Goal: Use online tool/utility

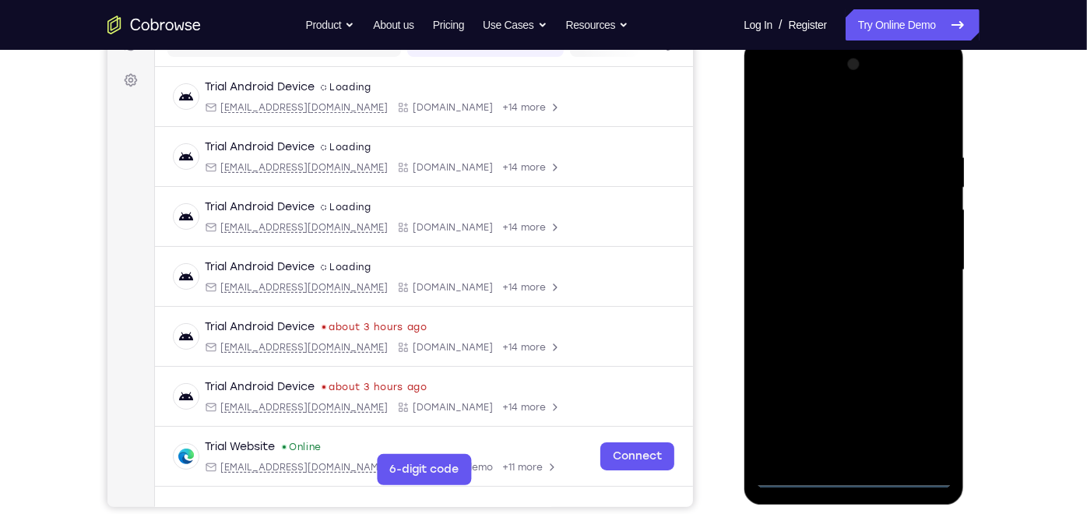
click at [856, 473] on div at bounding box center [853, 269] width 196 height 436
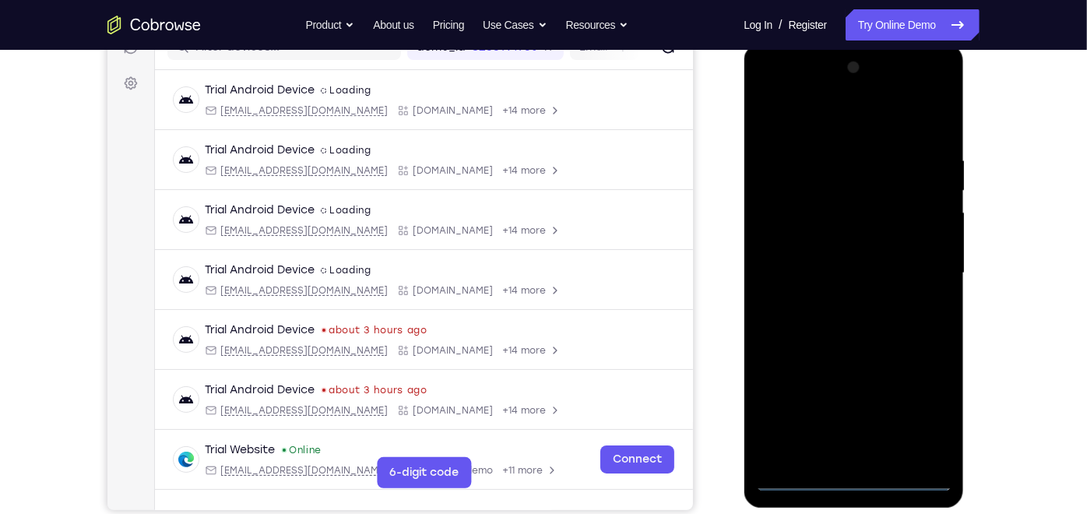
click at [916, 405] on div at bounding box center [853, 273] width 196 height 436
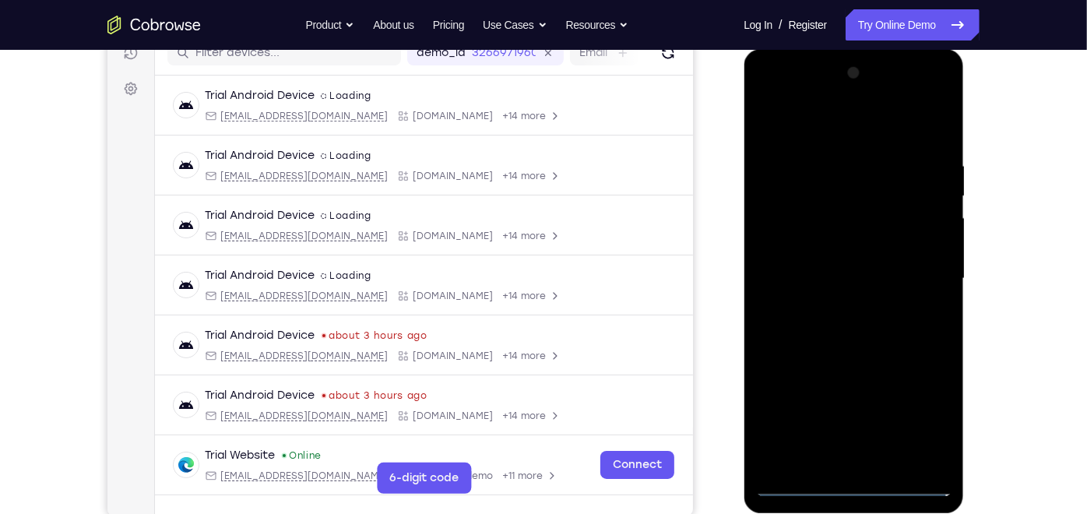
scroll to position [209, 0]
click at [773, 93] on div at bounding box center [853, 278] width 196 height 436
click at [915, 269] on div at bounding box center [853, 278] width 196 height 436
click at [834, 311] on div at bounding box center [853, 278] width 196 height 436
click at [843, 243] on div at bounding box center [853, 278] width 196 height 436
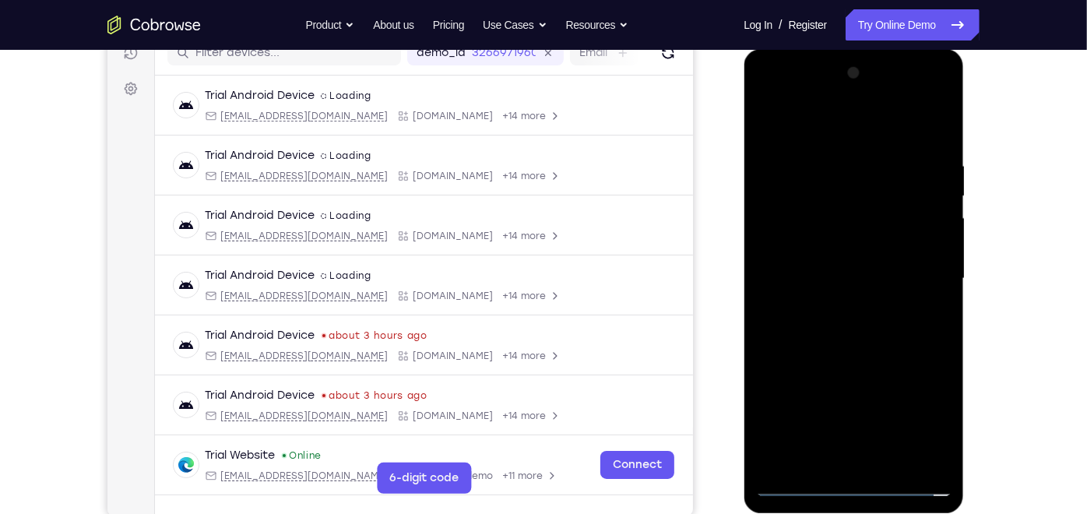
click at [818, 269] on div at bounding box center [853, 278] width 196 height 436
click at [823, 305] on div at bounding box center [853, 278] width 196 height 436
click at [841, 300] on div at bounding box center [853, 278] width 196 height 436
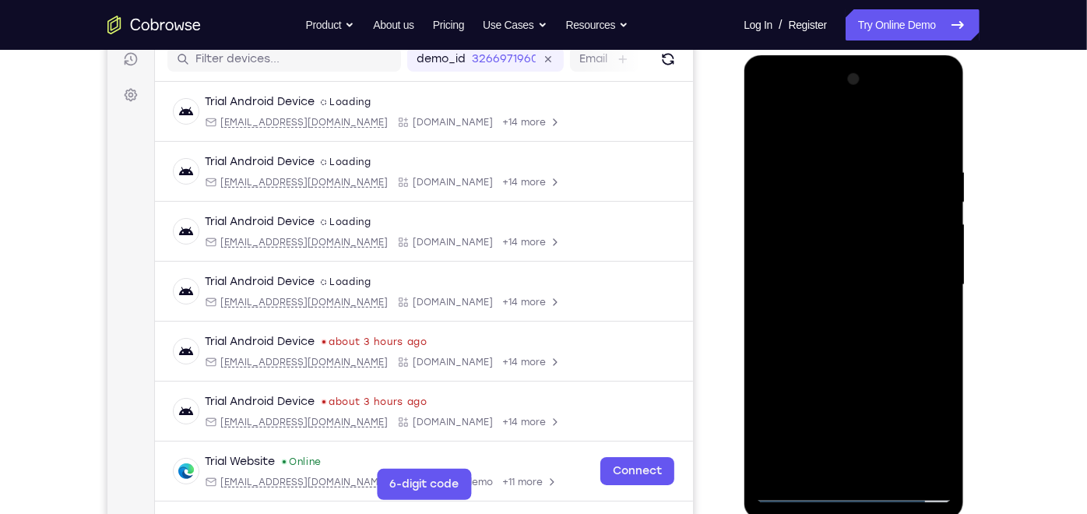
scroll to position [205, 0]
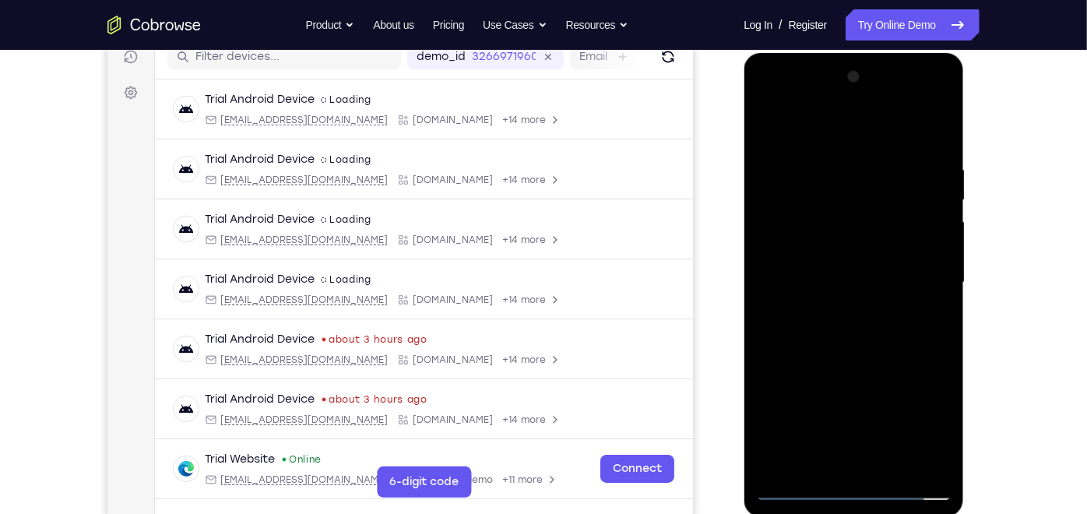
click at [854, 244] on div at bounding box center [853, 282] width 196 height 436
click at [888, 122] on div at bounding box center [853, 282] width 196 height 436
click at [828, 159] on div at bounding box center [853, 282] width 196 height 436
click at [932, 135] on div at bounding box center [853, 282] width 196 height 436
click at [932, 165] on div at bounding box center [853, 282] width 196 height 436
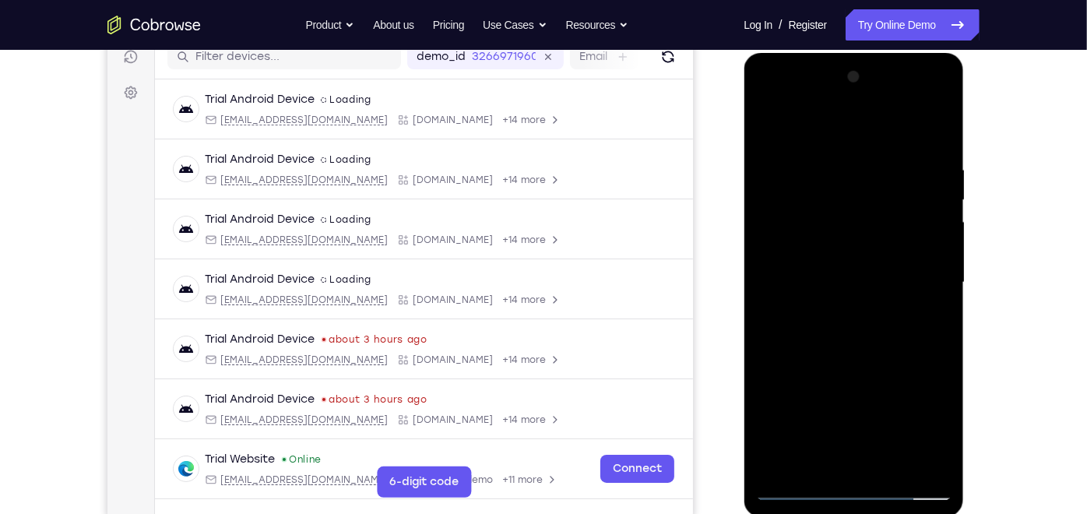
click at [930, 130] on div at bounding box center [853, 282] width 196 height 436
click at [942, 444] on div at bounding box center [853, 282] width 196 height 436
click at [892, 466] on div at bounding box center [853, 282] width 196 height 436
click at [872, 364] on div at bounding box center [853, 282] width 196 height 436
click at [768, 123] on div at bounding box center [853, 282] width 196 height 436
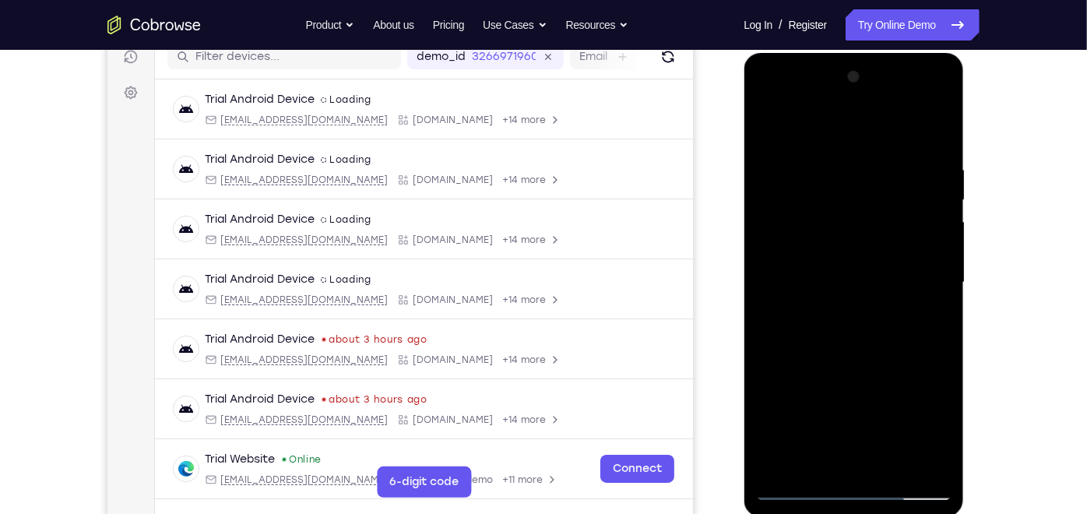
click at [928, 463] on div at bounding box center [853, 282] width 196 height 436
click at [917, 336] on div at bounding box center [853, 282] width 196 height 436
click at [830, 259] on div at bounding box center [853, 282] width 196 height 436
click at [792, 357] on div at bounding box center [853, 282] width 196 height 436
click at [769, 124] on div at bounding box center [853, 282] width 196 height 436
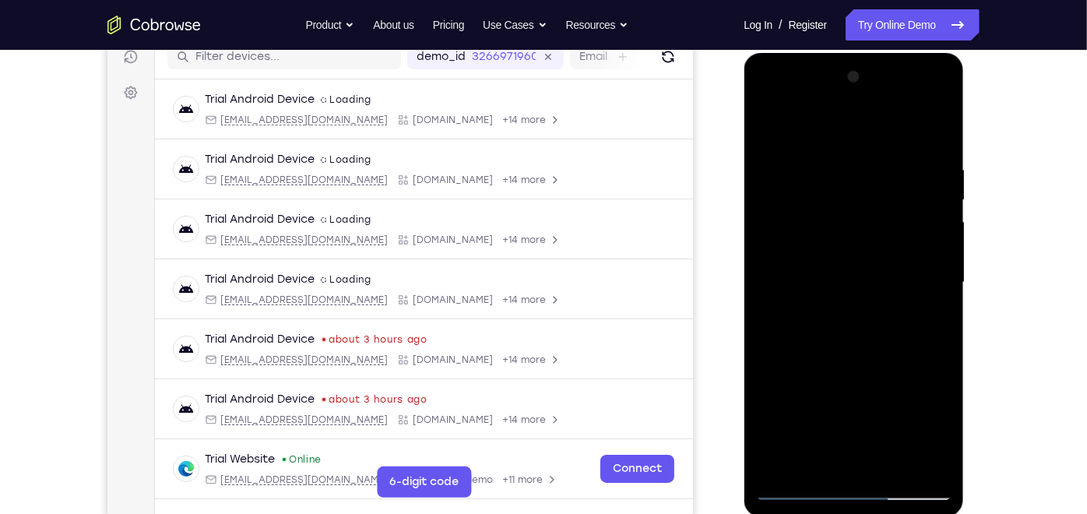
click at [930, 297] on div at bounding box center [853, 282] width 196 height 436
click at [767, 123] on div at bounding box center [853, 282] width 196 height 436
click at [777, 245] on div at bounding box center [853, 282] width 196 height 436
click at [928, 267] on div at bounding box center [853, 282] width 196 height 436
click at [939, 79] on div at bounding box center [853, 282] width 196 height 436
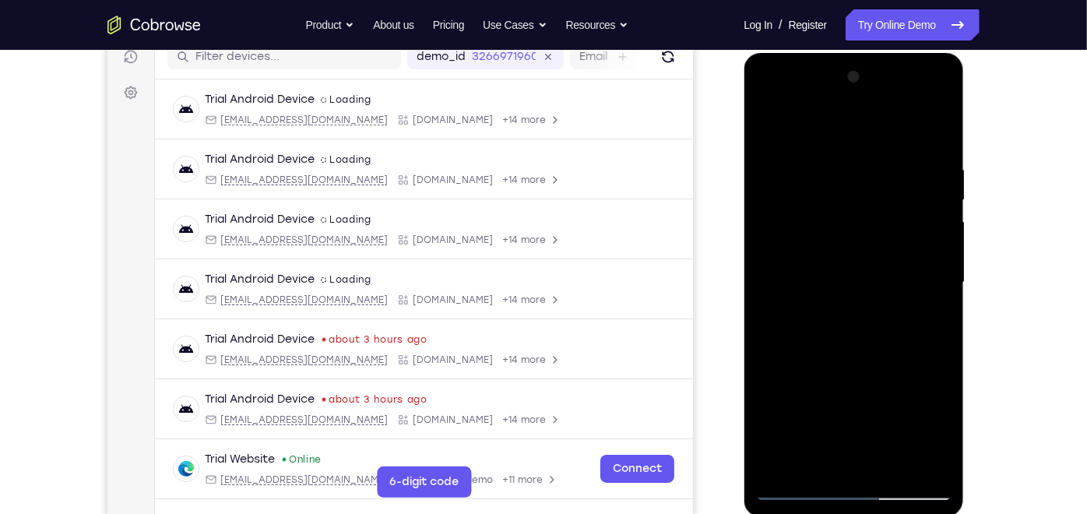
click at [765, 130] on div at bounding box center [853, 282] width 196 height 436
drag, startPoint x: 844, startPoint y: 359, endPoint x: 847, endPoint y: 153, distance: 205.6
click at [847, 153] on div at bounding box center [853, 282] width 196 height 436
drag, startPoint x: 868, startPoint y: 426, endPoint x: 881, endPoint y: 177, distance: 249.5
click at [881, 177] on div at bounding box center [853, 282] width 196 height 436
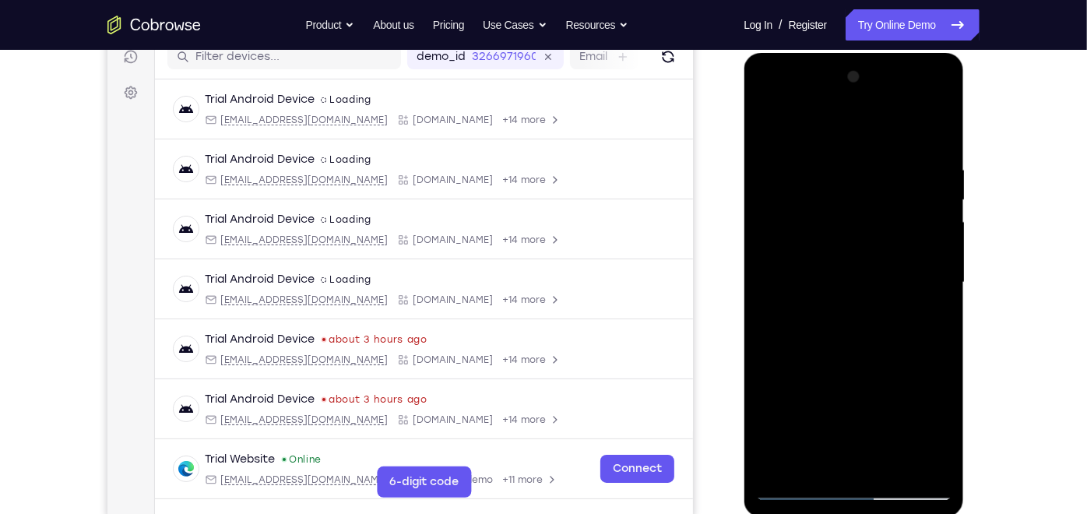
drag, startPoint x: 863, startPoint y: 420, endPoint x: 861, endPoint y: 199, distance: 220.4
click at [861, 199] on div at bounding box center [853, 282] width 196 height 436
click at [766, 123] on div at bounding box center [853, 282] width 196 height 436
drag, startPoint x: 850, startPoint y: 208, endPoint x: 839, endPoint y: 446, distance: 238.6
click at [839, 446] on div at bounding box center [853, 282] width 196 height 436
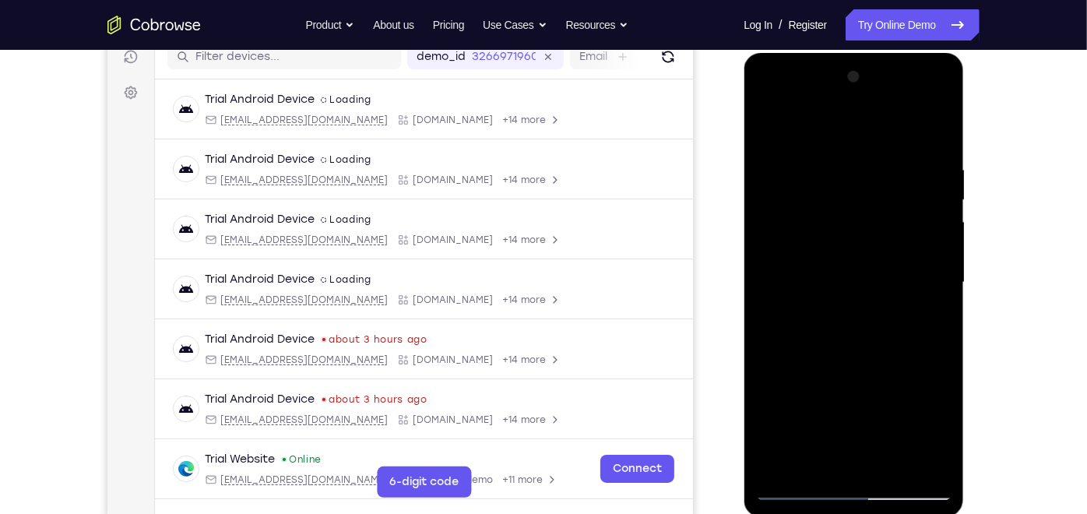
click at [780, 305] on div at bounding box center [853, 282] width 196 height 436
drag, startPoint x: 878, startPoint y: 364, endPoint x: 878, endPoint y: 558, distance: 193.1
click at [878, 513] on html "Online web based iOS Simulators and Android Emulators. Run iPhone, iPad, Mobile…" at bounding box center [855, 285] width 222 height 467
click at [943, 283] on div at bounding box center [853, 282] width 196 height 436
click at [943, 280] on div at bounding box center [853, 282] width 196 height 436
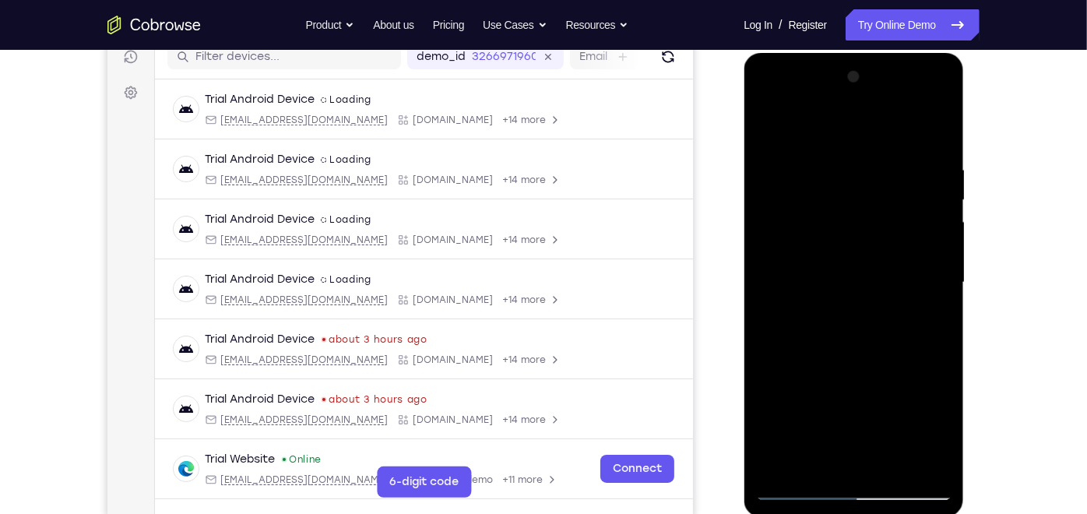
click at [763, 284] on div at bounding box center [853, 282] width 196 height 436
click at [932, 466] on div at bounding box center [853, 282] width 196 height 436
click at [783, 460] on div at bounding box center [853, 282] width 196 height 436
click at [892, 456] on div at bounding box center [853, 282] width 196 height 436
click at [772, 121] on div at bounding box center [853, 282] width 196 height 436
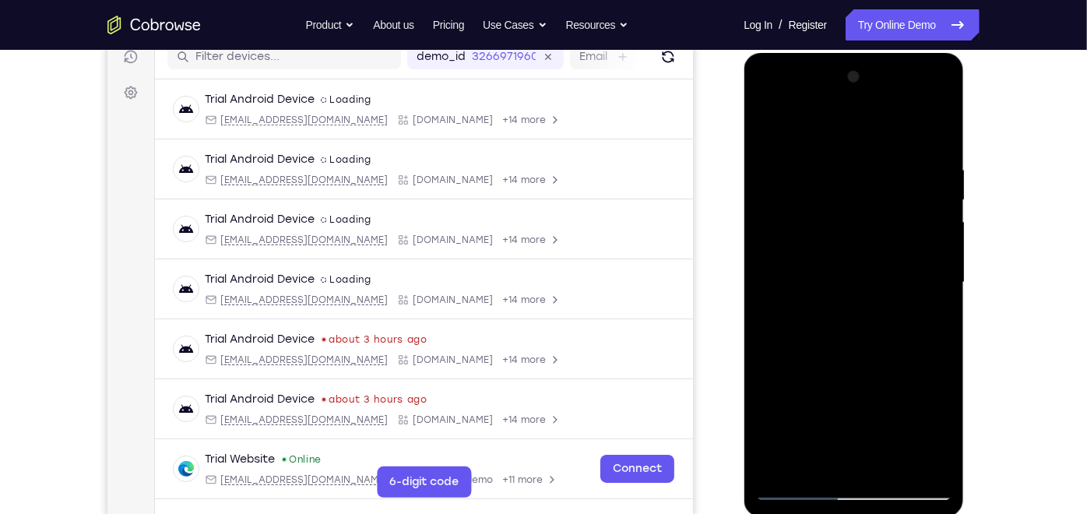
drag, startPoint x: 841, startPoint y: 282, endPoint x: 867, endPoint y: 19, distance: 264.5
click at [867, 52] on html "Online web based iOS Simulators and Android Emulators. Run iPhone, iPad, Mobile…" at bounding box center [855, 285] width 222 height 467
drag, startPoint x: 803, startPoint y: 264, endPoint x: 842, endPoint y: 93, distance: 175.7
click at [842, 93] on div at bounding box center [853, 282] width 196 height 436
drag, startPoint x: 819, startPoint y: 337, endPoint x: 861, endPoint y: 89, distance: 252.0
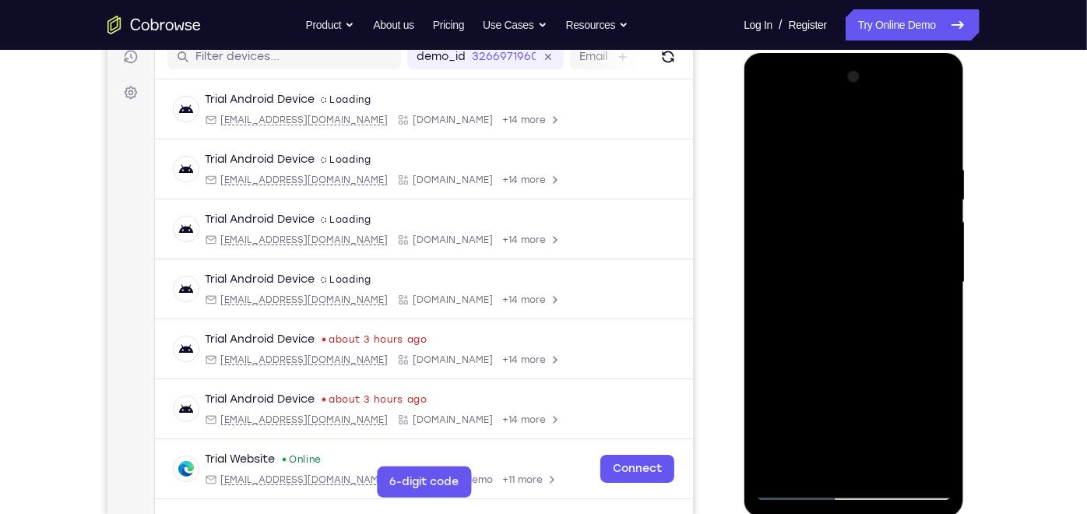
click at [861, 89] on div at bounding box center [853, 282] width 196 height 436
drag, startPoint x: 858, startPoint y: 335, endPoint x: 882, endPoint y: 94, distance: 241.8
click at [882, 94] on div at bounding box center [853, 282] width 196 height 436
click at [943, 269] on div at bounding box center [853, 282] width 196 height 436
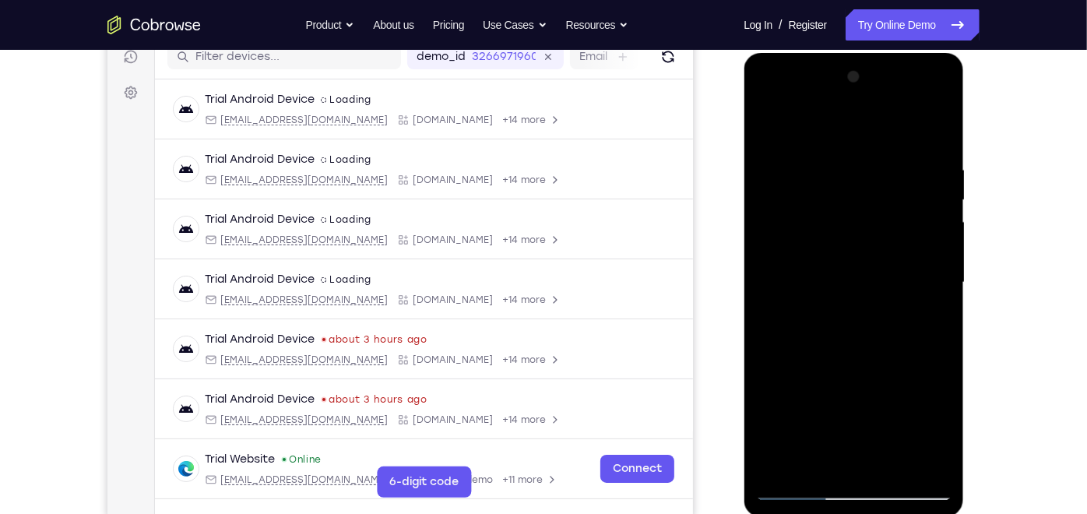
click at [943, 269] on div at bounding box center [853, 282] width 196 height 436
drag, startPoint x: 847, startPoint y: 410, endPoint x: 863, endPoint y: 274, distance: 137.3
click at [863, 274] on div at bounding box center [853, 282] width 196 height 436
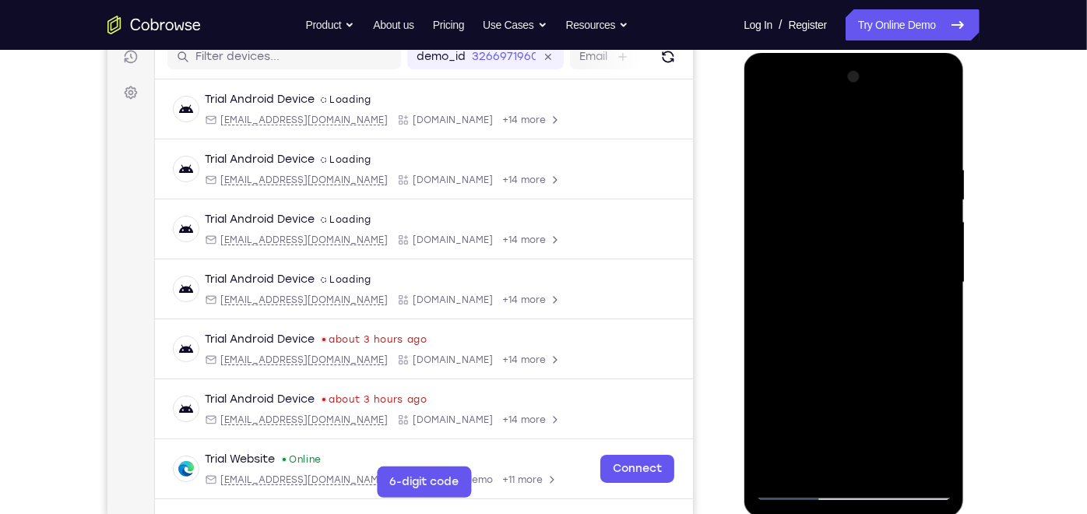
drag, startPoint x: 845, startPoint y: 363, endPoint x: 860, endPoint y: 279, distance: 85.4
click at [860, 279] on div at bounding box center [853, 282] width 196 height 436
drag, startPoint x: 849, startPoint y: 355, endPoint x: 854, endPoint y: 270, distance: 85.0
click at [854, 270] on div at bounding box center [853, 282] width 196 height 436
drag, startPoint x: 854, startPoint y: 270, endPoint x: 859, endPoint y: 34, distance: 236.0
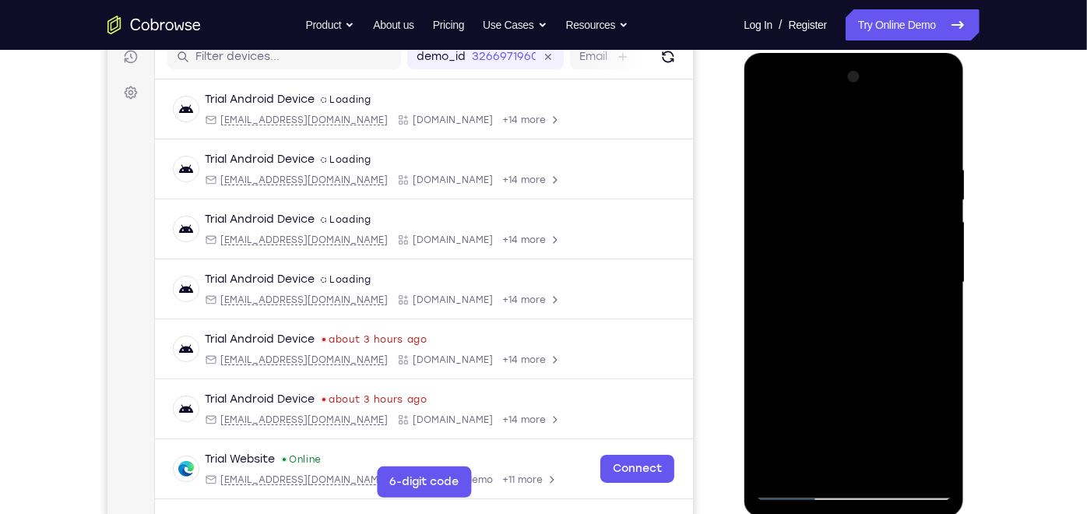
click at [859, 52] on html "Online web based iOS Simulators and Android Emulators. Run iPhone, iPad, Mobile…" at bounding box center [855, 285] width 222 height 467
drag, startPoint x: 853, startPoint y: 350, endPoint x: 870, endPoint y: 144, distance: 207.1
click at [870, 144] on div at bounding box center [853, 282] width 196 height 436
drag, startPoint x: 821, startPoint y: 354, endPoint x: 847, endPoint y: 181, distance: 175.7
click at [847, 181] on div at bounding box center [853, 282] width 196 height 436
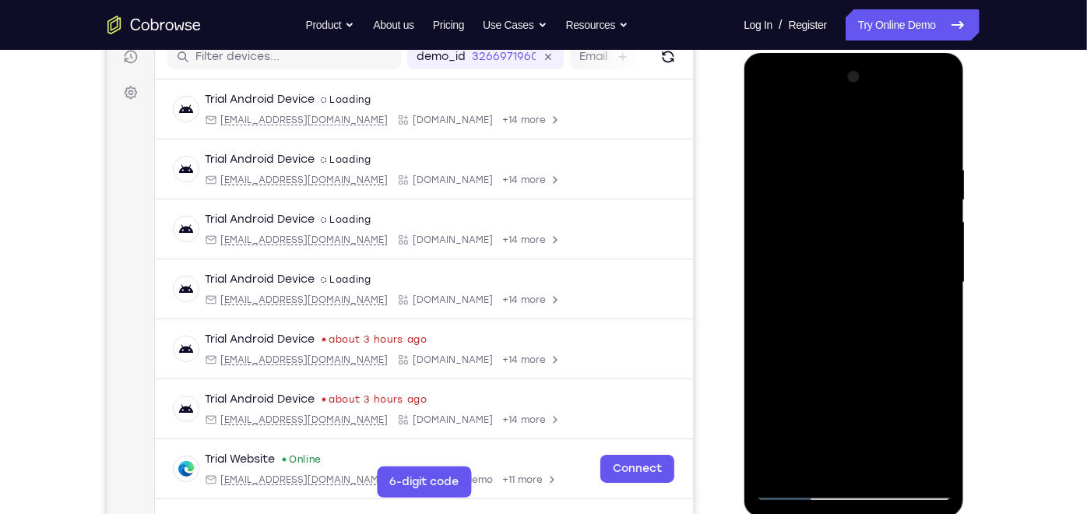
drag, startPoint x: 847, startPoint y: 257, endPoint x: 843, endPoint y: 294, distance: 37.6
click at [843, 294] on div at bounding box center [853, 282] width 196 height 436
drag, startPoint x: 863, startPoint y: 266, endPoint x: 850, endPoint y: 364, distance: 98.9
click at [850, 364] on div at bounding box center [853, 282] width 196 height 436
drag, startPoint x: 852, startPoint y: 262, endPoint x: 839, endPoint y: 435, distance: 173.4
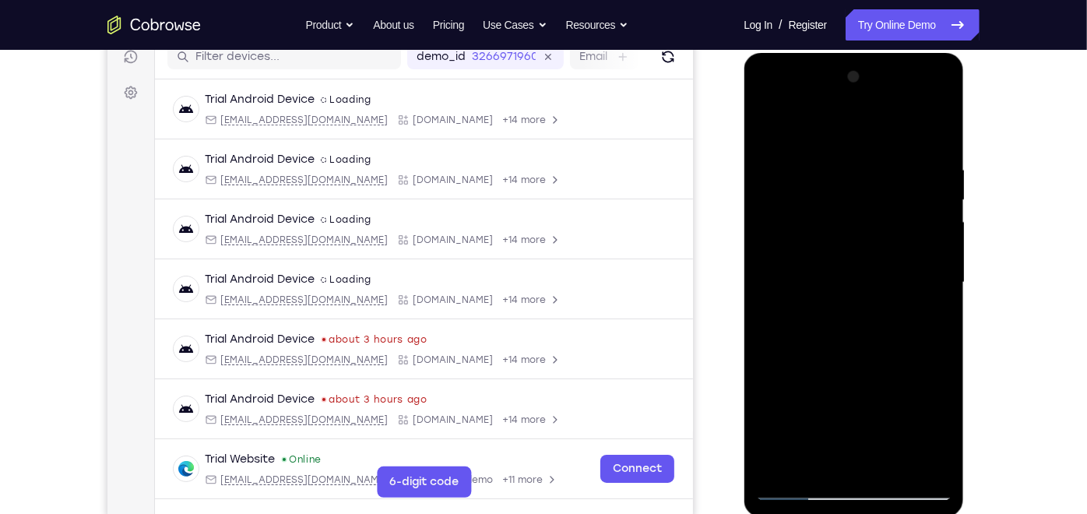
click at [839, 435] on div at bounding box center [853, 282] width 196 height 436
drag, startPoint x: 861, startPoint y: 249, endPoint x: 857, endPoint y: 330, distance: 81.1
click at [857, 330] on div at bounding box center [853, 282] width 196 height 436
drag, startPoint x: 803, startPoint y: 396, endPoint x: 815, endPoint y: 272, distance: 124.4
click at [815, 272] on div at bounding box center [853, 282] width 196 height 436
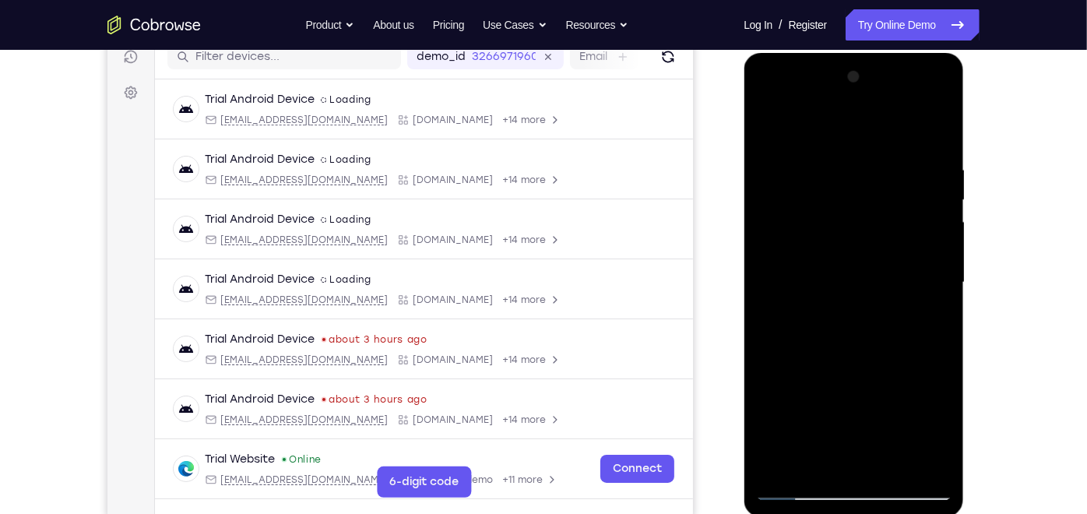
click at [928, 462] on div at bounding box center [853, 282] width 196 height 436
drag, startPoint x: 861, startPoint y: 269, endPoint x: 850, endPoint y: 544, distance: 275.2
click at [850, 513] on html "Online web based iOS Simulators and Android Emulators. Run iPhone, iPad, Mobile…" at bounding box center [855, 285] width 222 height 467
click at [881, 373] on div at bounding box center [853, 282] width 196 height 436
drag, startPoint x: 862, startPoint y: 410, endPoint x: 871, endPoint y: 240, distance: 170.0
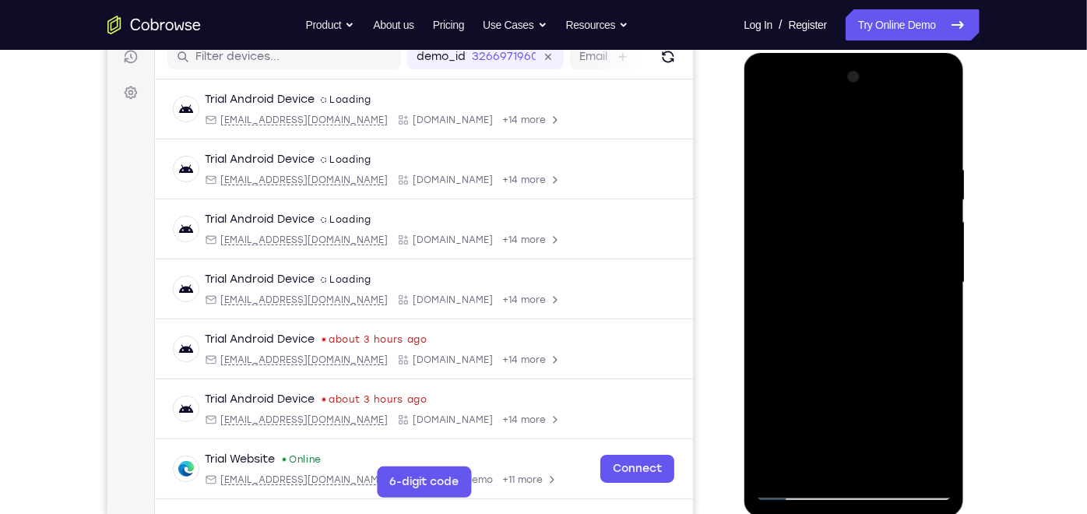
click at [871, 240] on div at bounding box center [853, 282] width 196 height 436
drag, startPoint x: 850, startPoint y: 280, endPoint x: 850, endPoint y: 364, distance: 84.1
click at [850, 364] on div at bounding box center [853, 282] width 196 height 436
drag, startPoint x: 847, startPoint y: 233, endPoint x: 845, endPoint y: 331, distance: 98.2
click at [845, 331] on div at bounding box center [853, 282] width 196 height 436
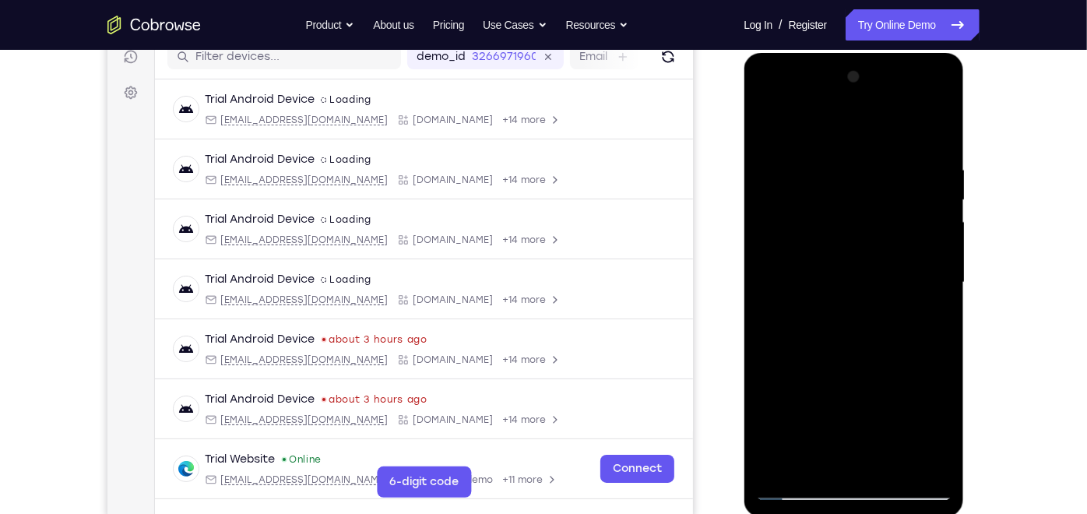
drag, startPoint x: 845, startPoint y: 331, endPoint x: 852, endPoint y: 182, distance: 148.9
click at [852, 182] on div at bounding box center [853, 282] width 196 height 436
drag, startPoint x: 841, startPoint y: 322, endPoint x: 865, endPoint y: 74, distance: 248.8
click at [865, 74] on div at bounding box center [853, 282] width 196 height 436
click at [783, 454] on div at bounding box center [853, 282] width 196 height 436
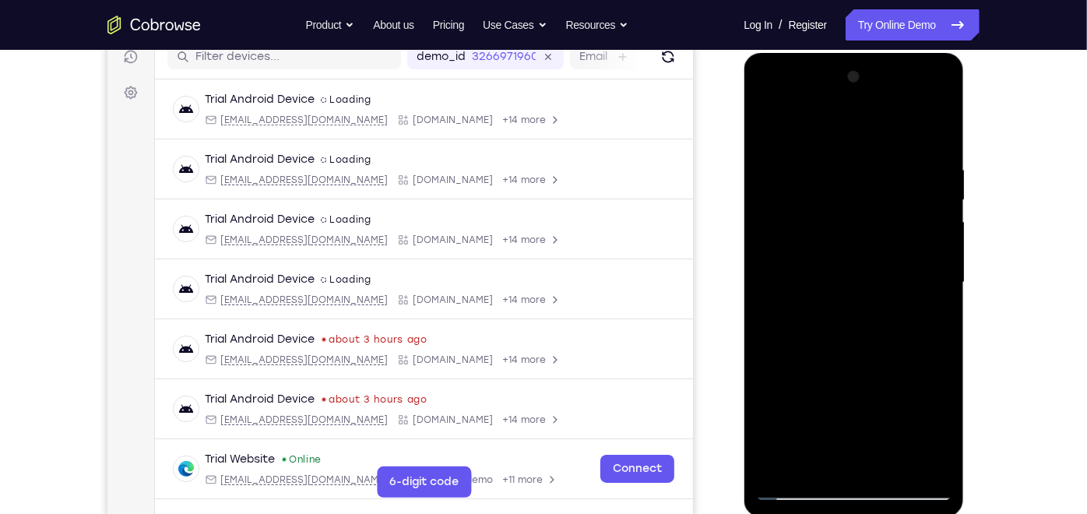
click at [891, 468] on div at bounding box center [853, 282] width 196 height 436
click at [940, 193] on div at bounding box center [853, 282] width 196 height 436
click at [765, 197] on div at bounding box center [853, 282] width 196 height 436
click at [836, 164] on div at bounding box center [853, 282] width 196 height 436
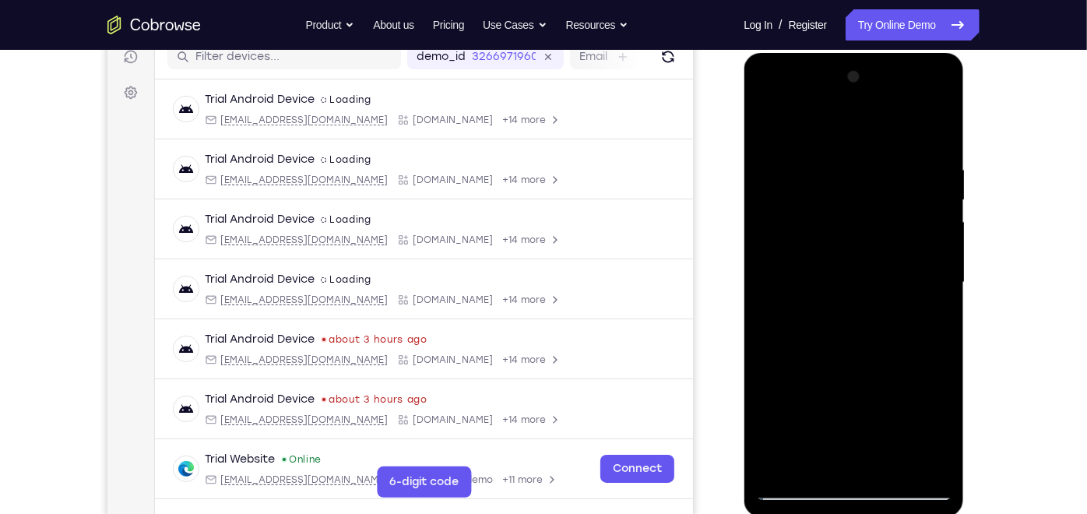
click at [758, 132] on div at bounding box center [853, 282] width 196 height 436
click at [775, 140] on div at bounding box center [853, 282] width 196 height 436
click at [773, 124] on div at bounding box center [853, 282] width 196 height 436
click at [861, 217] on div at bounding box center [853, 282] width 196 height 436
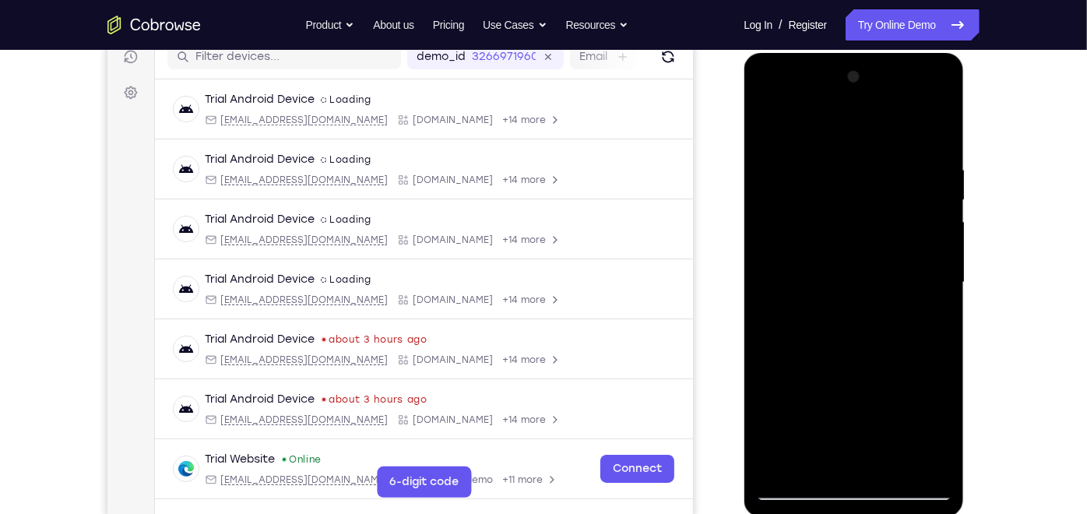
drag, startPoint x: 837, startPoint y: 322, endPoint x: 823, endPoint y: 164, distance: 157.9
click at [823, 164] on div at bounding box center [853, 282] width 196 height 436
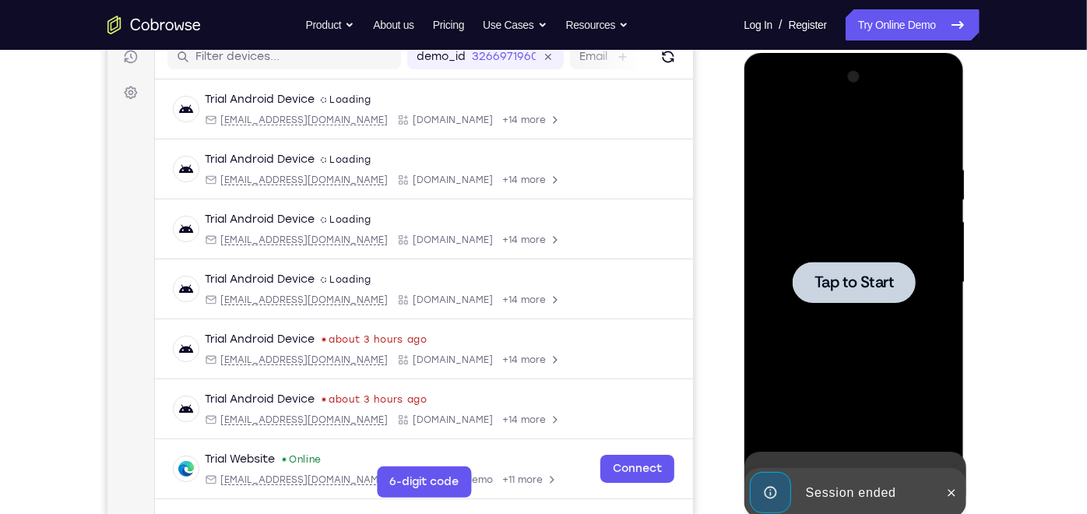
drag, startPoint x: 822, startPoint y: 293, endPoint x: 835, endPoint y: 65, distance: 227.7
click at [835, 52] on div "Tap to Start" at bounding box center [854, 52] width 220 height 0
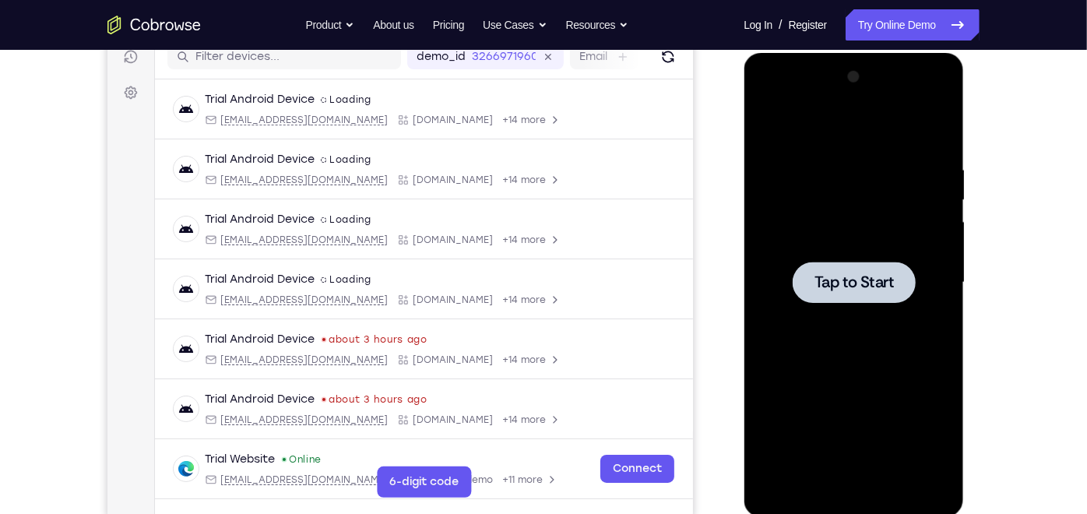
click at [875, 281] on span "Tap to Start" at bounding box center [853, 282] width 79 height 16
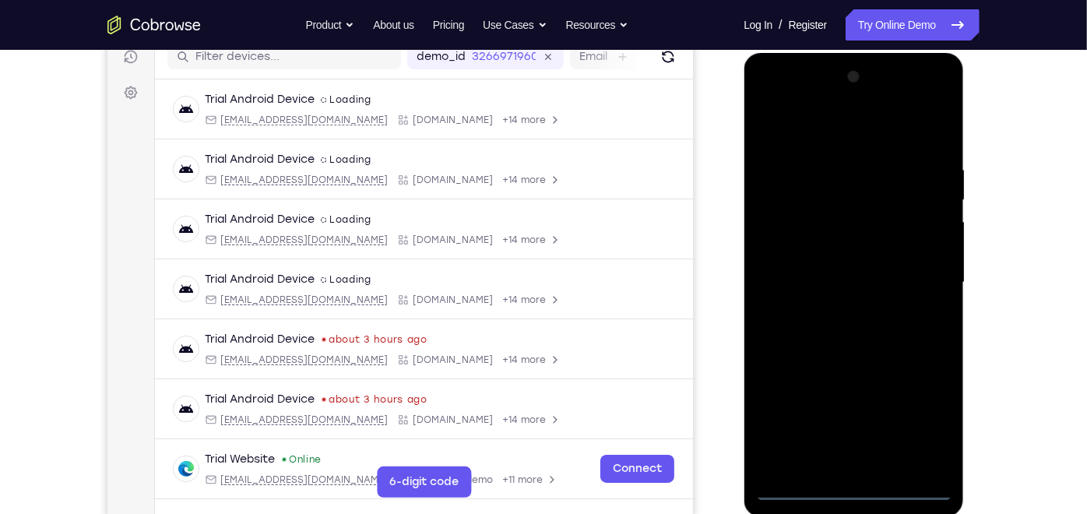
click at [846, 488] on div at bounding box center [853, 282] width 196 height 436
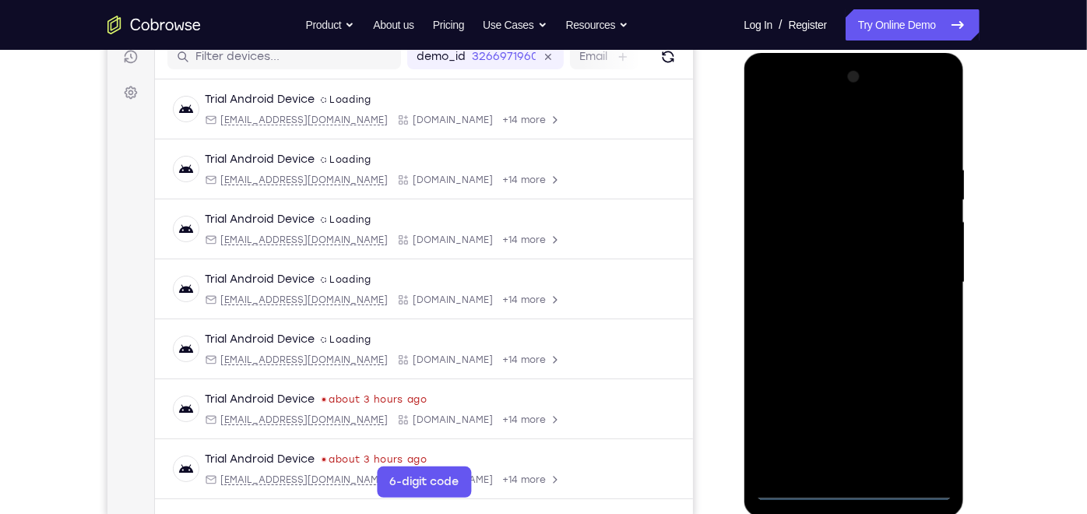
click at [928, 433] on div at bounding box center [853, 282] width 196 height 436
click at [772, 94] on div at bounding box center [853, 282] width 196 height 436
click at [915, 283] on div at bounding box center [853, 282] width 196 height 436
click at [839, 307] on div at bounding box center [853, 282] width 196 height 436
click at [826, 271] on div at bounding box center [853, 282] width 196 height 436
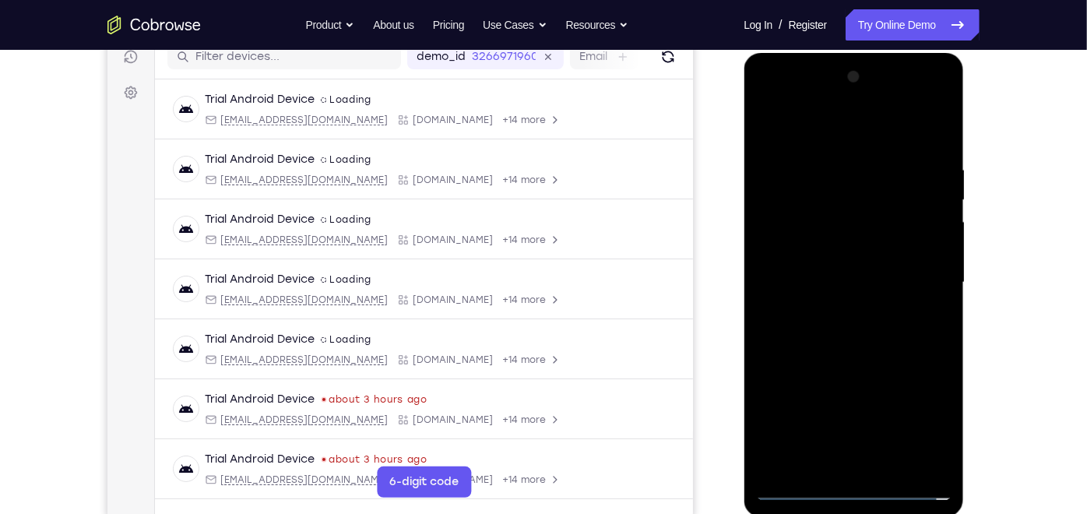
click at [798, 256] on div at bounding box center [853, 282] width 196 height 436
click at [805, 279] on div at bounding box center [853, 282] width 196 height 436
click at [848, 353] on div at bounding box center [853, 282] width 196 height 436
click at [894, 125] on div at bounding box center [853, 282] width 196 height 436
click at [880, 148] on div at bounding box center [853, 282] width 196 height 436
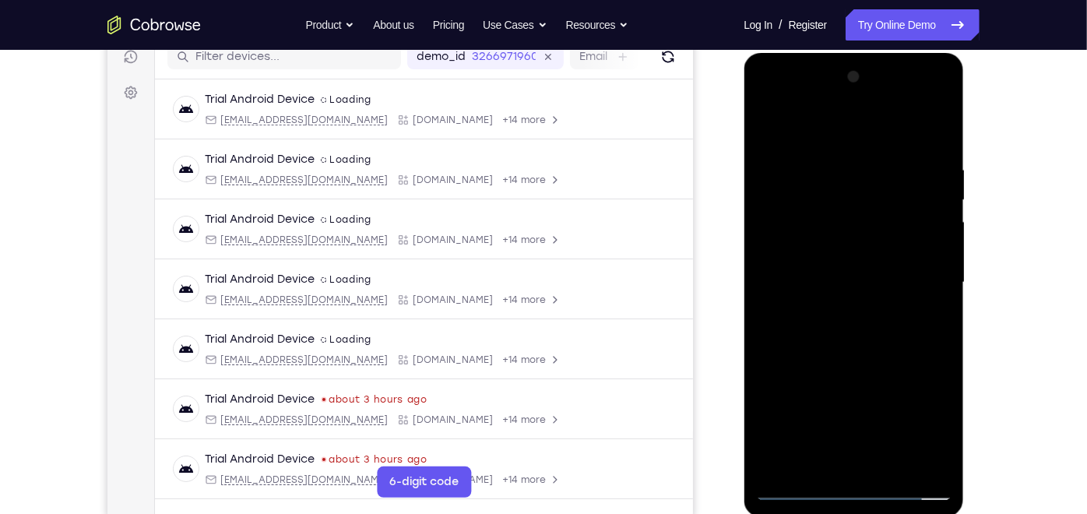
click at [941, 463] on div at bounding box center [853, 282] width 196 height 436
click at [943, 445] on div at bounding box center [853, 282] width 196 height 436
click at [834, 161] on div at bounding box center [853, 282] width 196 height 436
click at [935, 131] on div at bounding box center [853, 282] width 196 height 436
click at [871, 155] on div at bounding box center [853, 282] width 196 height 436
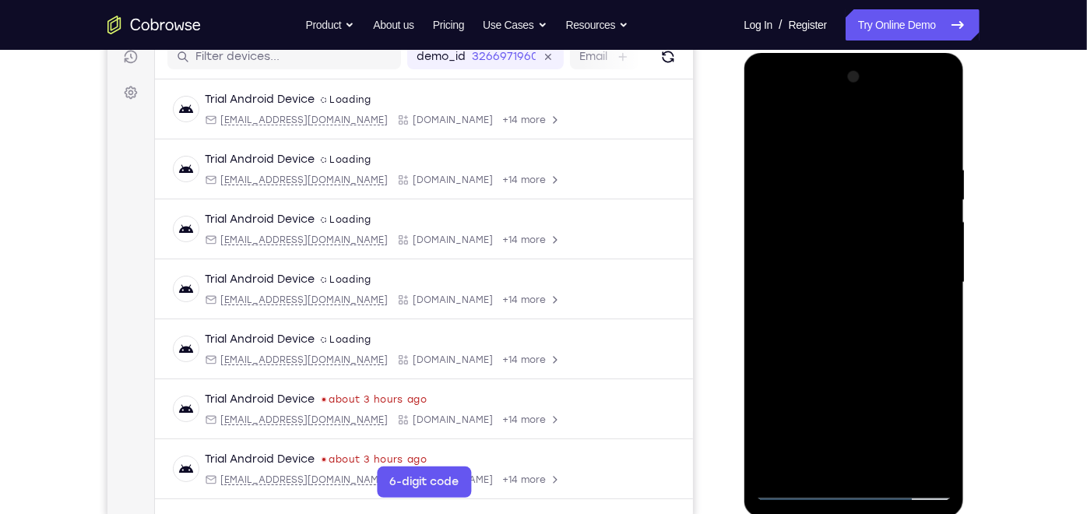
click at [931, 130] on div at bounding box center [853, 282] width 196 height 436
click at [893, 466] on div at bounding box center [853, 282] width 196 height 436
click at [858, 366] on div at bounding box center [853, 282] width 196 height 436
click at [773, 128] on div at bounding box center [853, 282] width 196 height 436
click at [804, 481] on div at bounding box center [853, 282] width 196 height 436
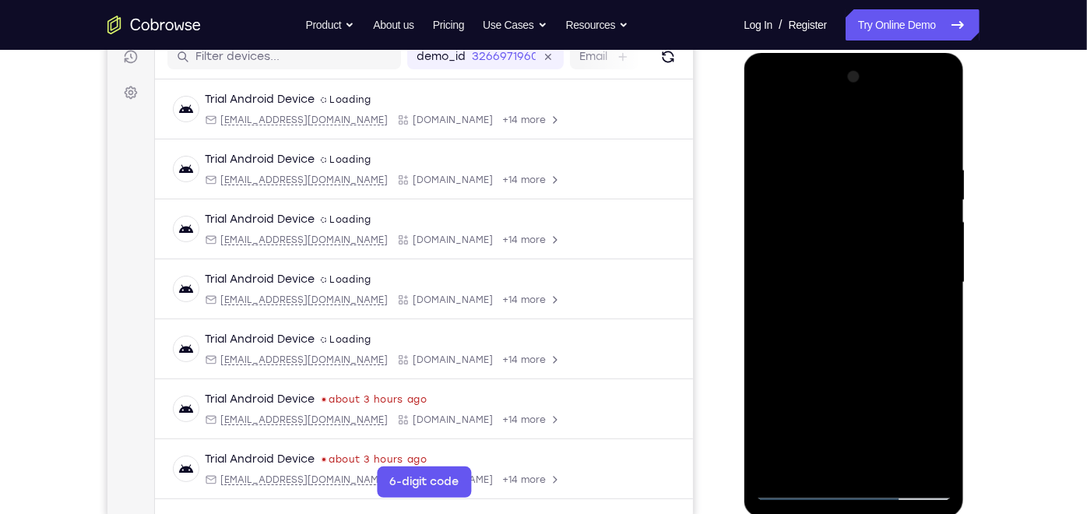
click at [889, 470] on div at bounding box center [853, 282] width 196 height 436
click at [773, 116] on div at bounding box center [853, 282] width 196 height 436
drag, startPoint x: 864, startPoint y: 357, endPoint x: 858, endPoint y: 212, distance: 145.8
click at [858, 212] on div at bounding box center [853, 282] width 196 height 436
drag, startPoint x: 848, startPoint y: 343, endPoint x: 849, endPoint y: 202, distance: 141.7
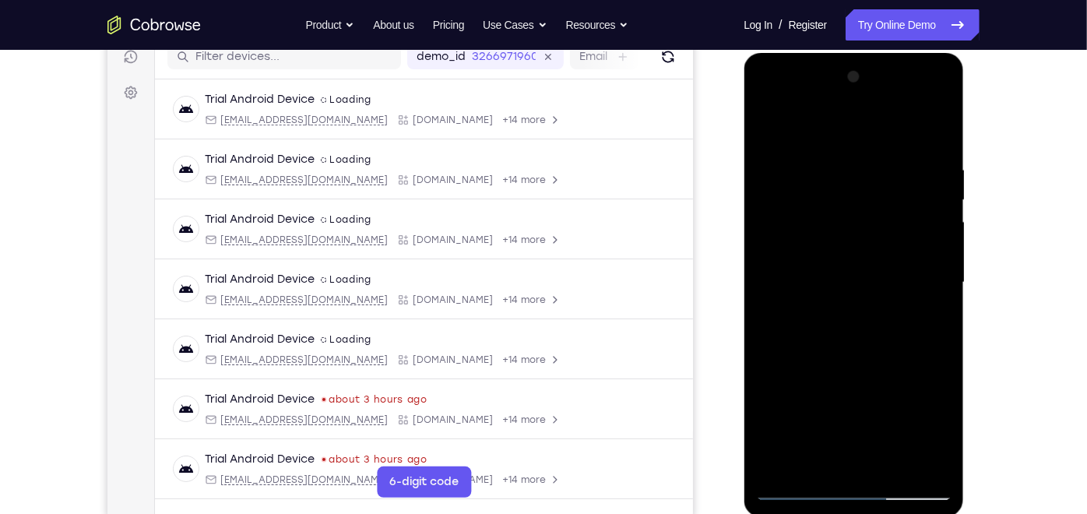
click at [849, 202] on div at bounding box center [853, 282] width 196 height 436
